Goal: Find specific page/section: Find specific page/section

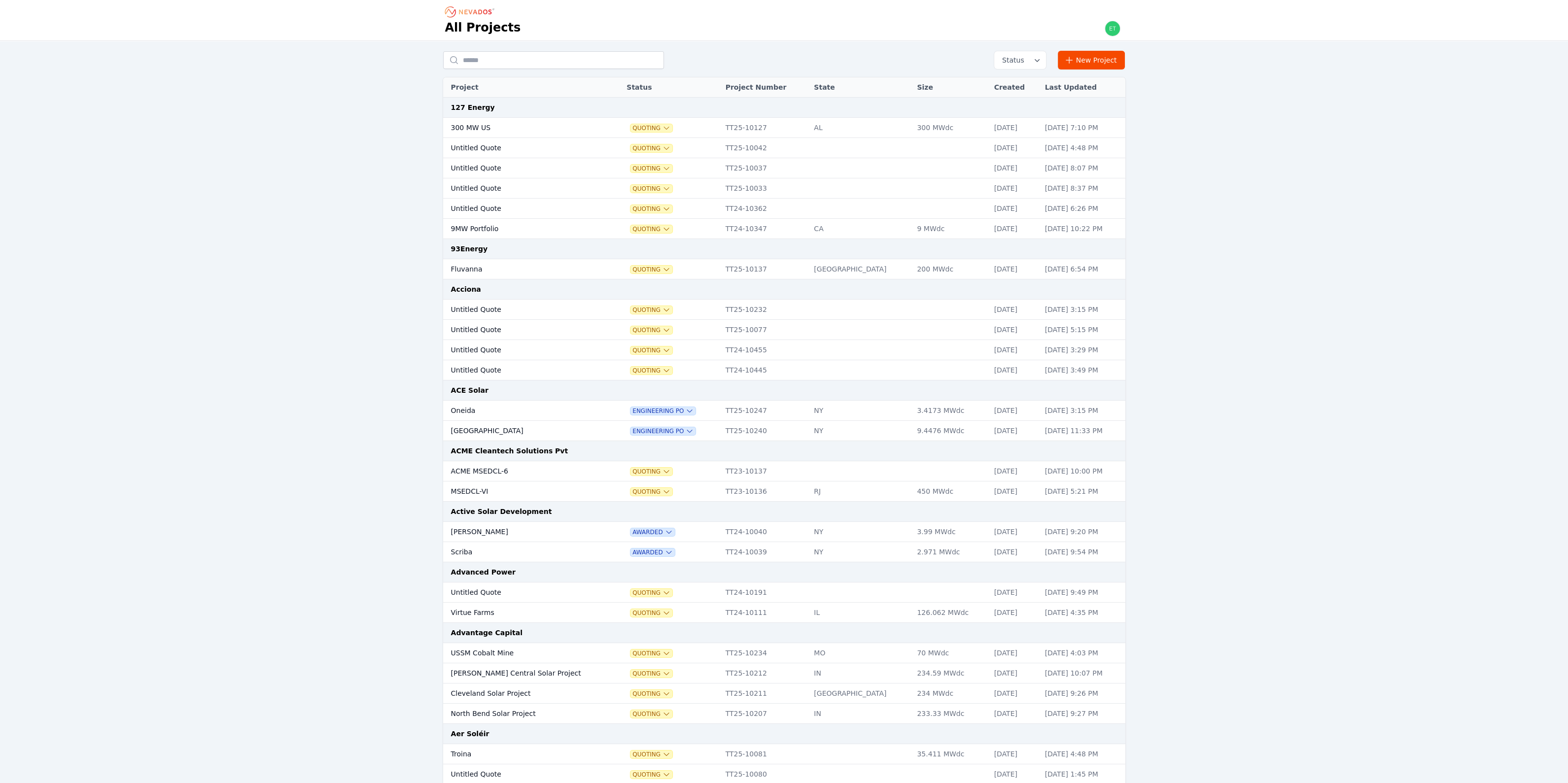
drag, startPoint x: 172, startPoint y: 1, endPoint x: 115, endPoint y: 264, distance: 269.1
click at [115, 264] on div "Status New Project Project Status Project Number State Size Created Last Update…" at bounding box center [784, 790] width 1568 height 1500
drag, startPoint x: 496, startPoint y: 49, endPoint x: 495, endPoint y: 57, distance: 8.1
click at [496, 49] on div "Status New Project Project Status Project Number State Size Created Last Update…" at bounding box center [784, 790] width 1568 height 1500
click at [495, 57] on input "text" at bounding box center [554, 60] width 221 height 18
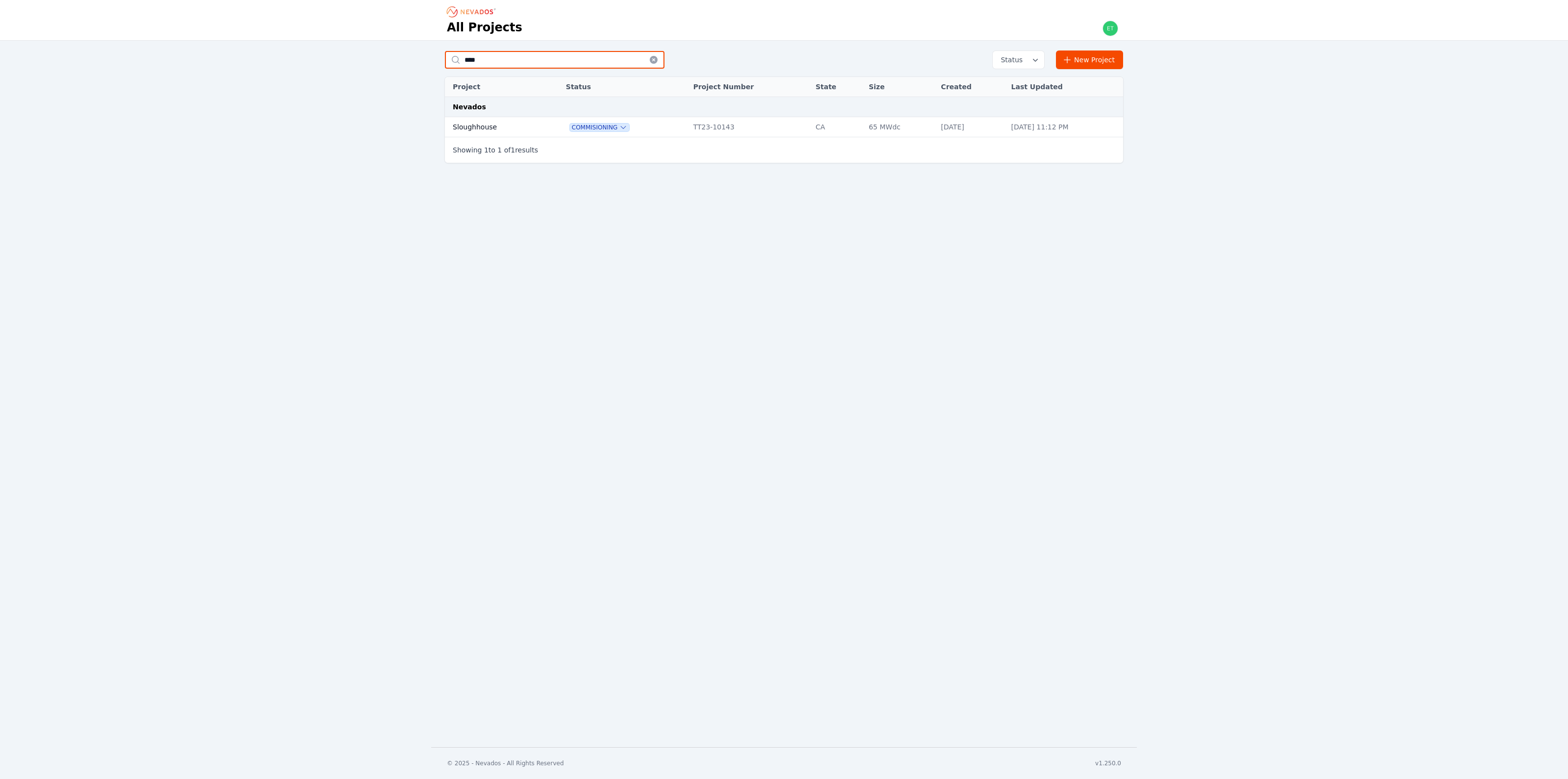
type input "****"
click at [518, 119] on td "Sloughhouse" at bounding box center [495, 127] width 99 height 20
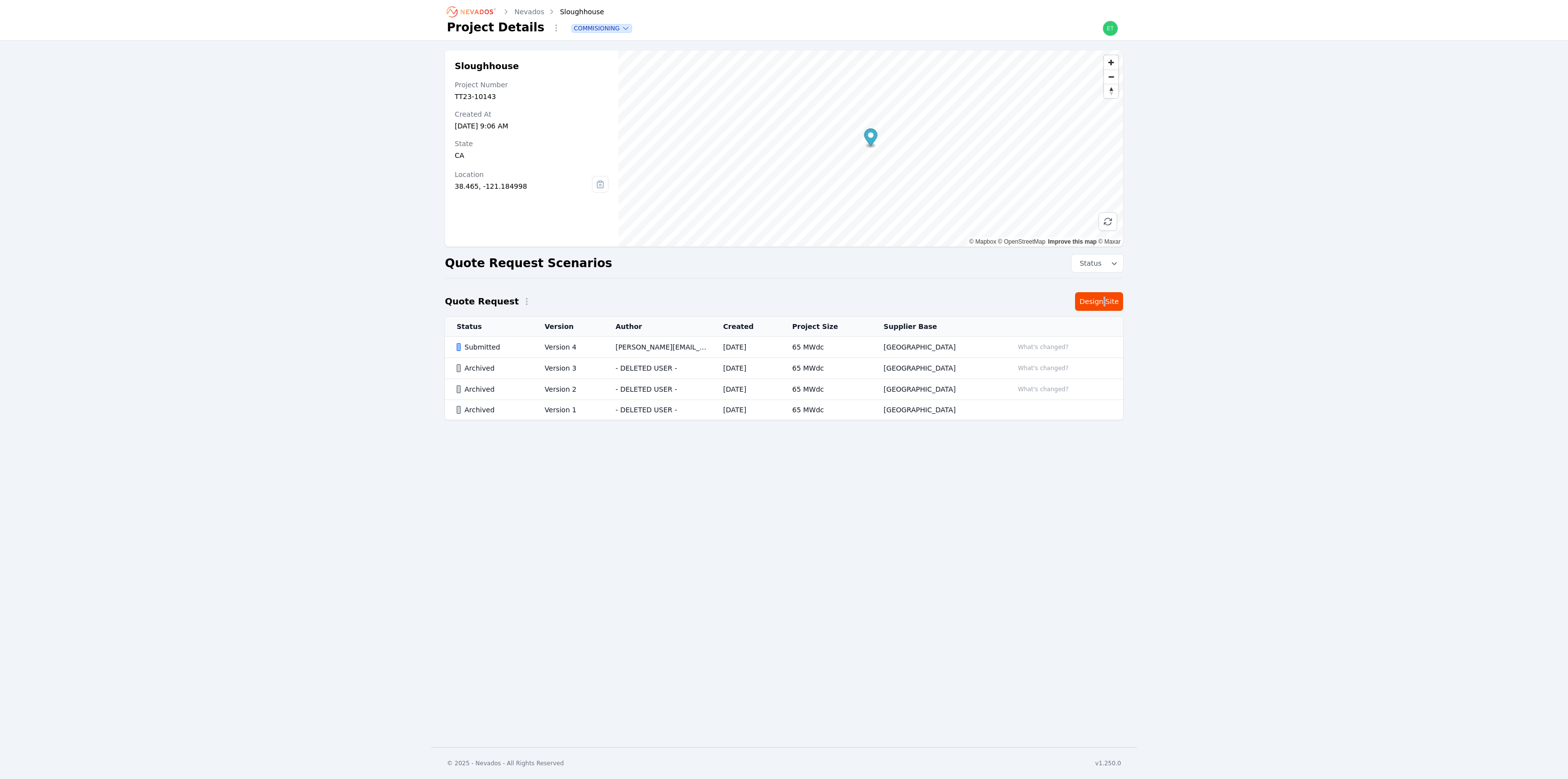
click at [1106, 293] on div "Sloughhouse Project Number TT23-10143 Created At [DATE] 9:06 AM State [US_STATE…" at bounding box center [783, 244] width 705 height 388
click at [1103, 299] on link "Design Site" at bounding box center [1098, 301] width 48 height 18
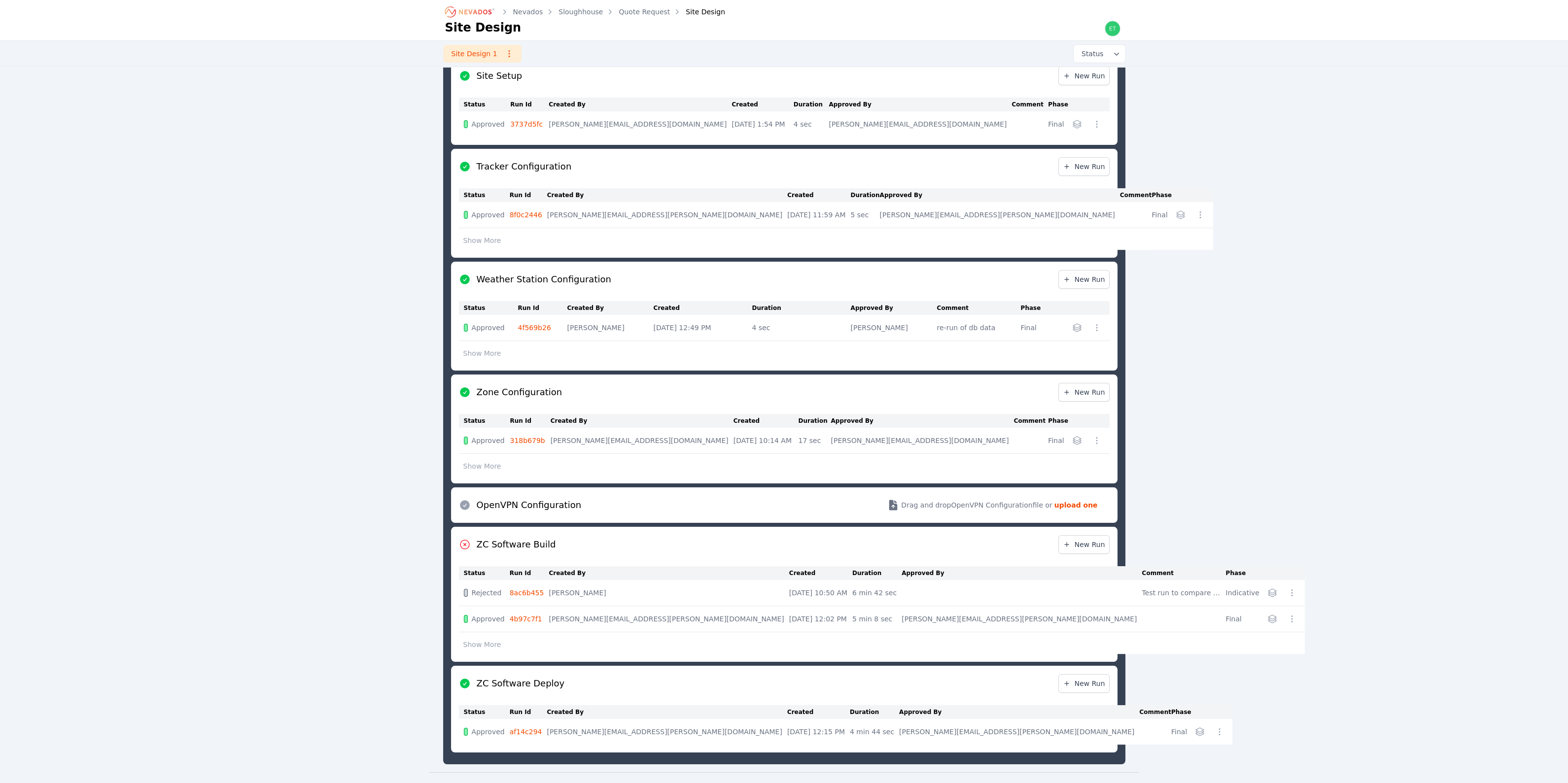
scroll to position [401, 0]
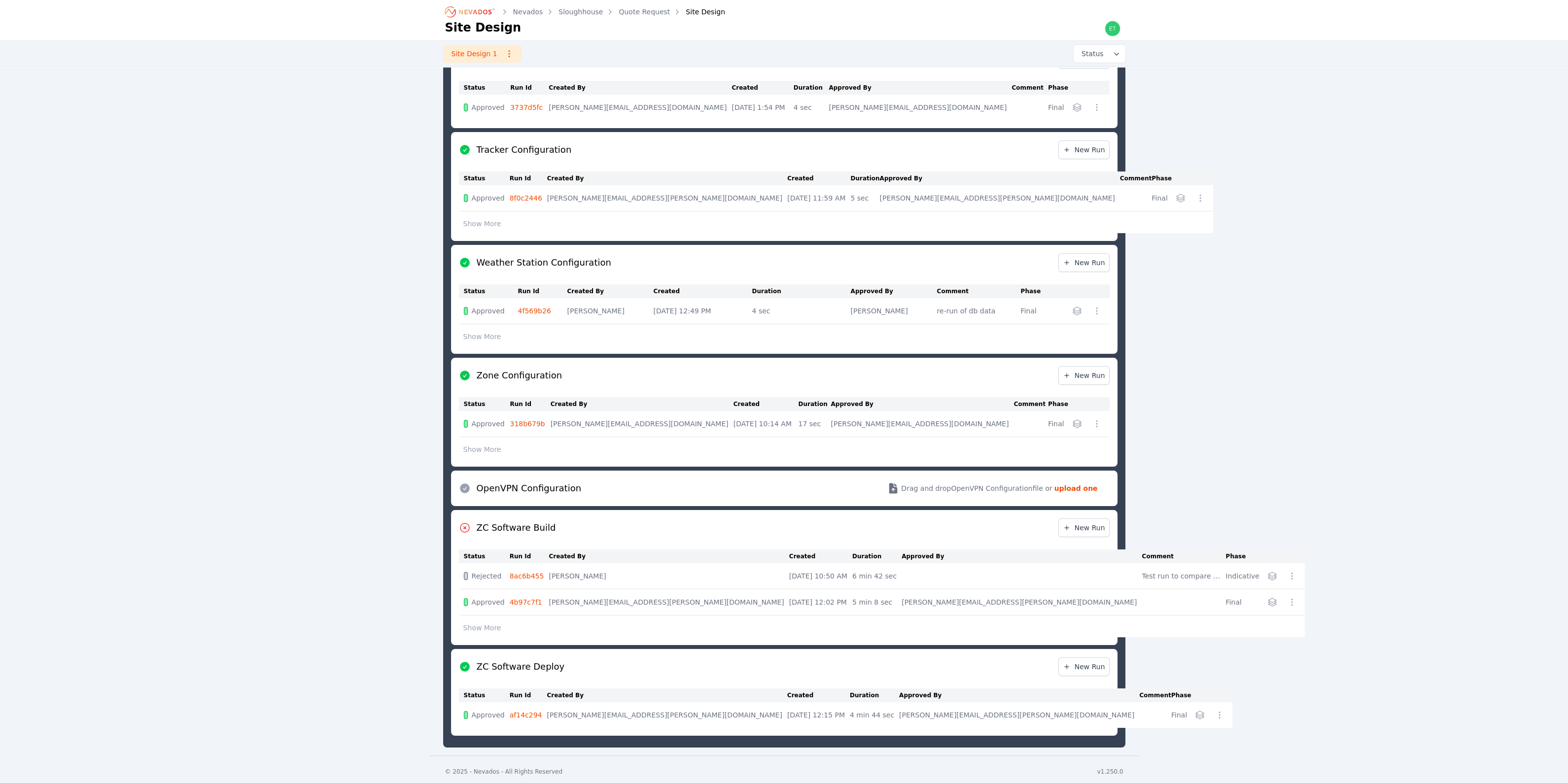
click at [362, 437] on div "Nevados Sloughhouse Quote Request Site Design Site Design Site Design 1 Status …" at bounding box center [784, 177] width 1568 height 1157
